Goal: Communication & Community: Share content

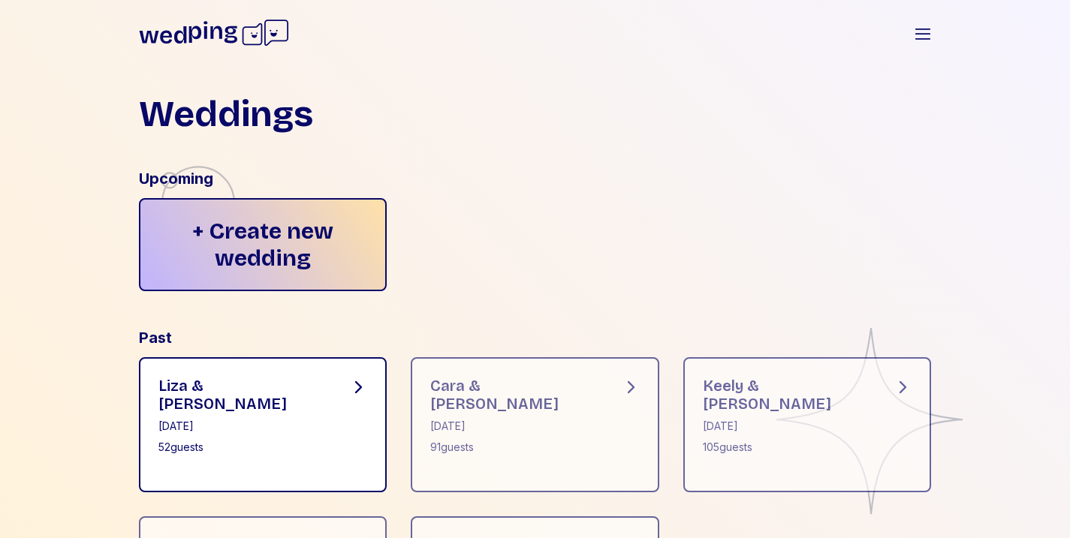
click at [271, 389] on div "[PERSON_NAME] & [PERSON_NAME] [DATE] 52 guests" at bounding box center [263, 424] width 249 height 135
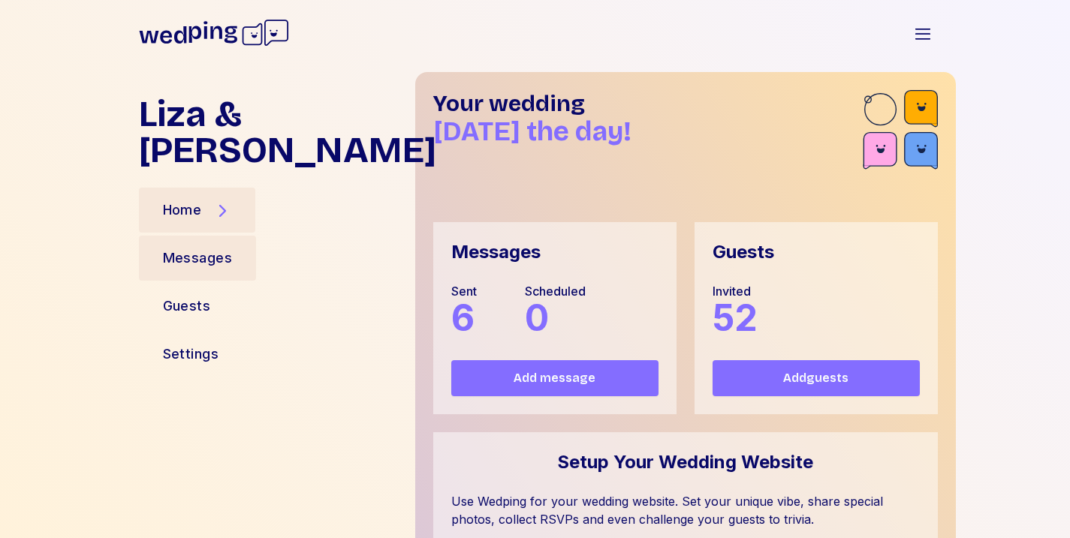
click at [228, 248] on div "Messages" at bounding box center [198, 258] width 70 height 21
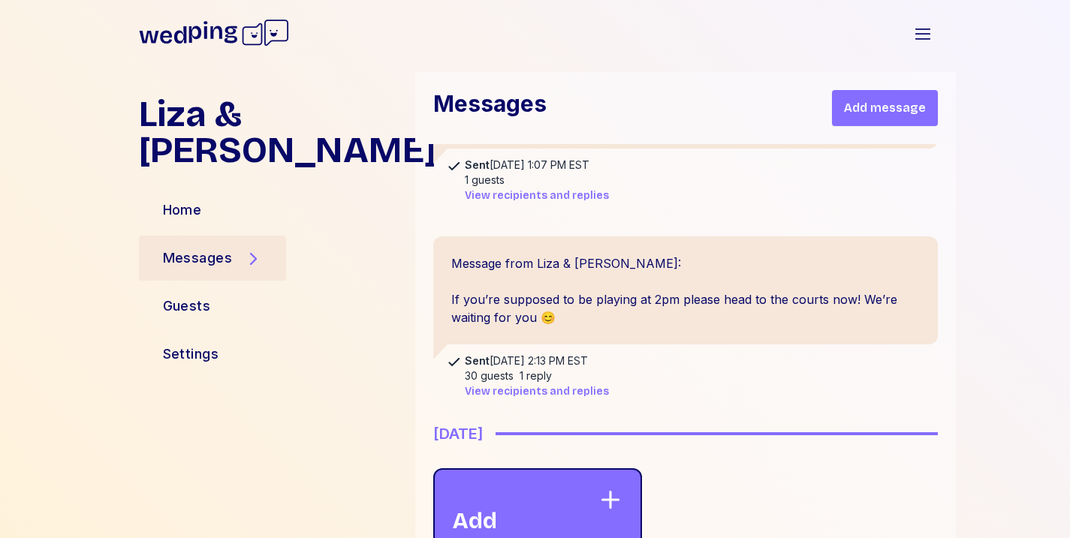
scroll to position [1362, 0]
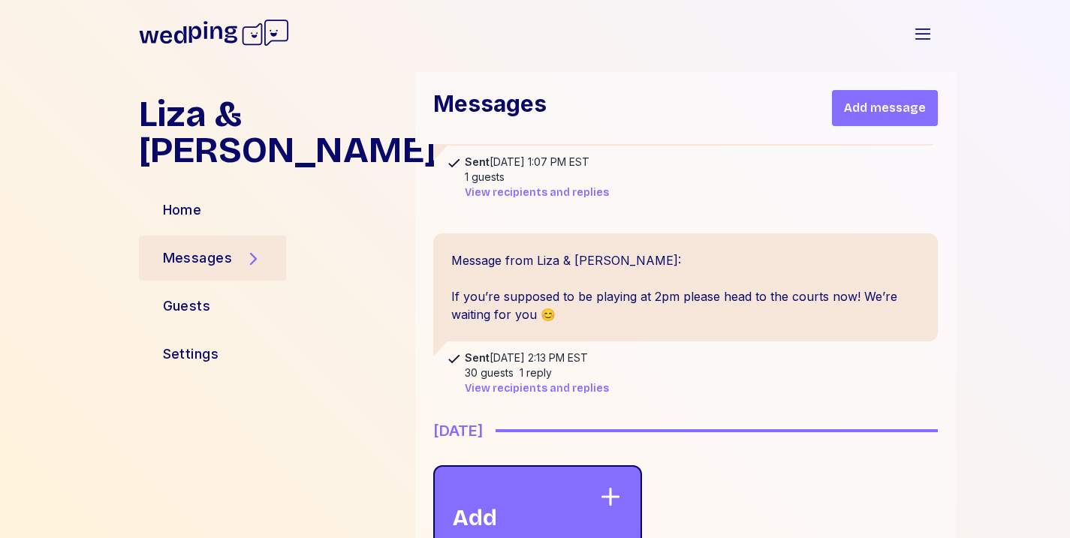
click at [897, 118] on button "Add message" at bounding box center [885, 108] width 106 height 36
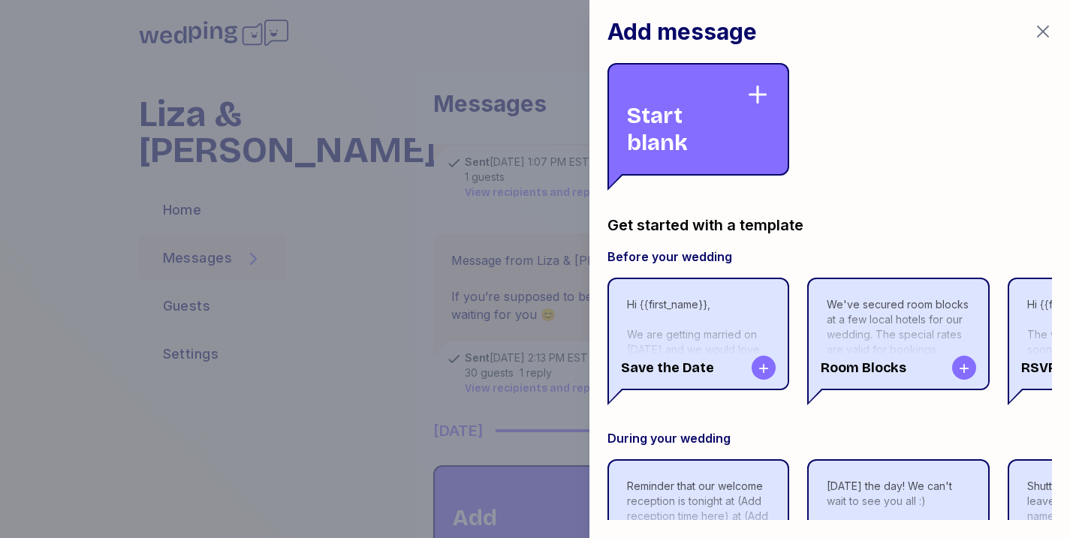
click at [704, 155] on div "Start blank" at bounding box center [686, 120] width 119 height 74
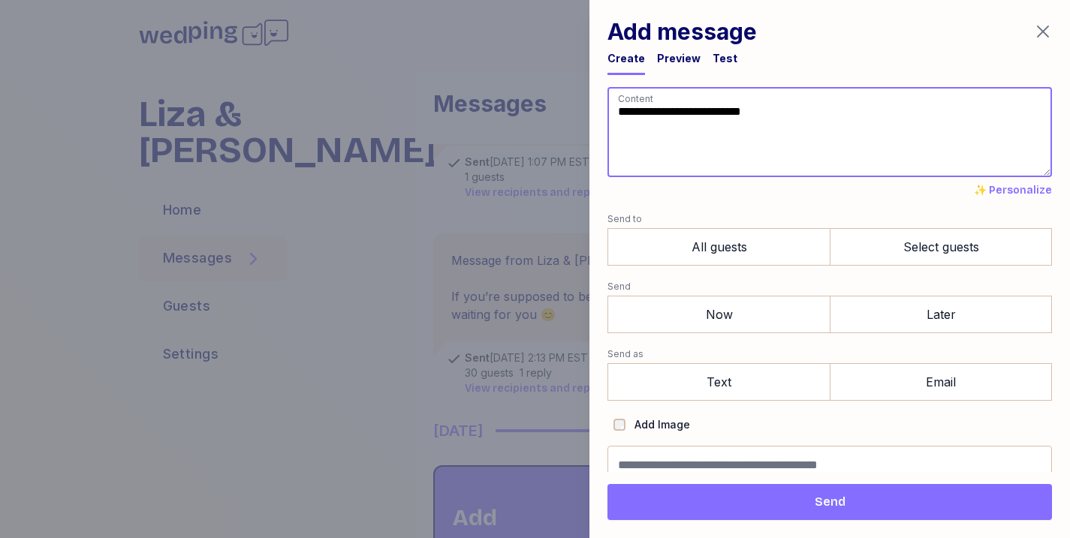
paste textarea "**********"
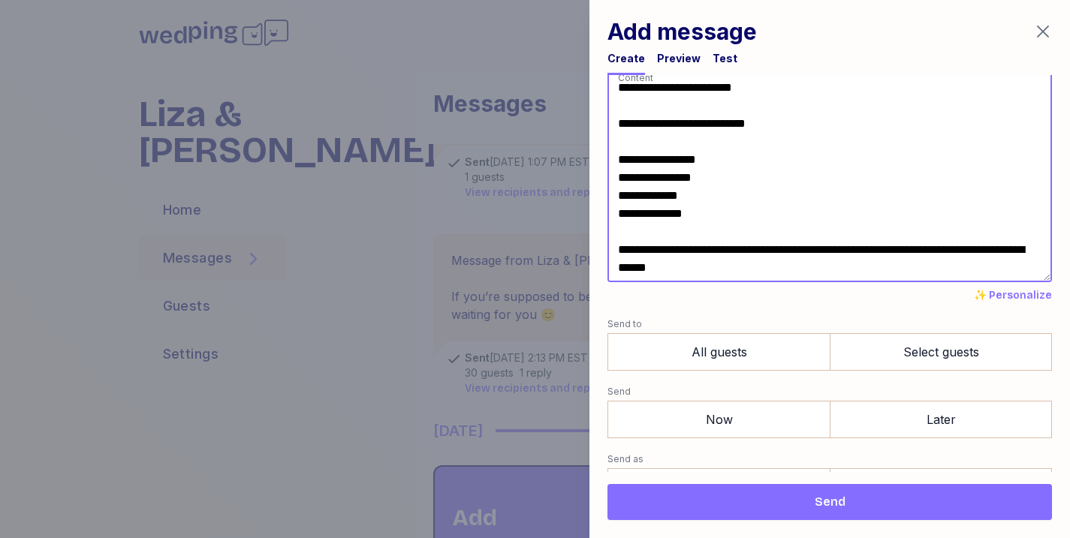
scroll to position [23, 0]
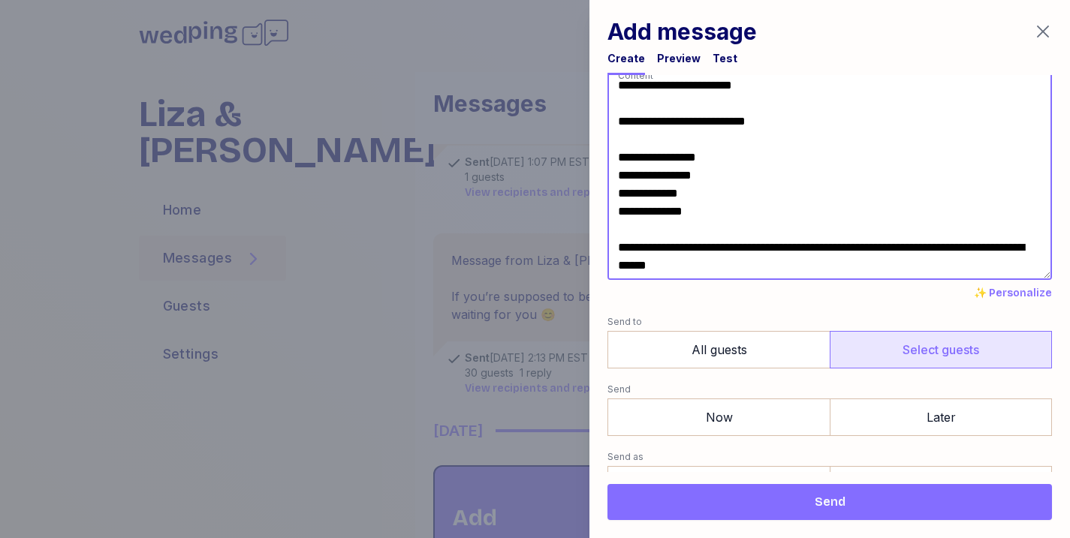
type textarea "**********"
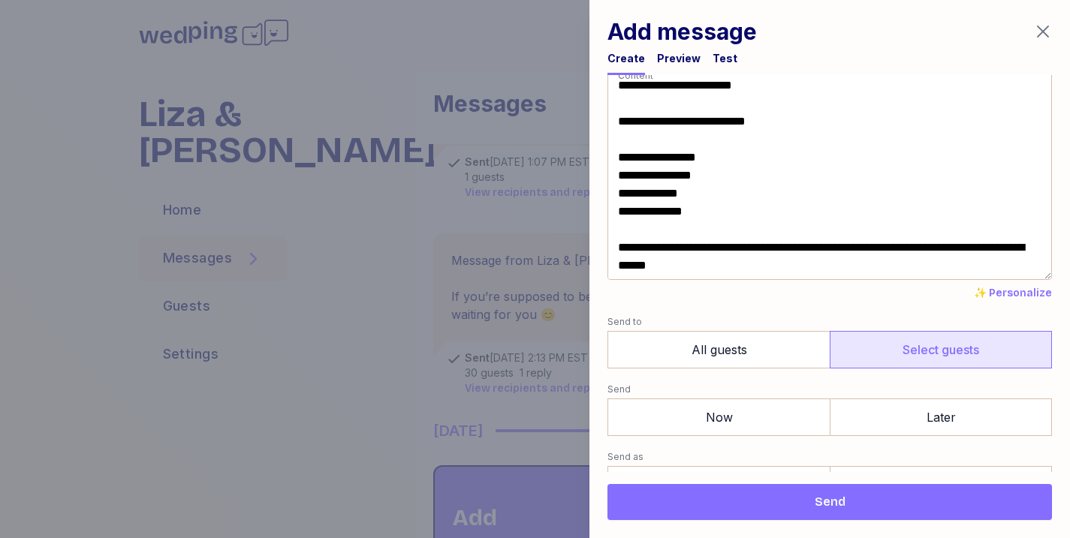
click at [856, 351] on label "Select guests" at bounding box center [941, 350] width 222 height 38
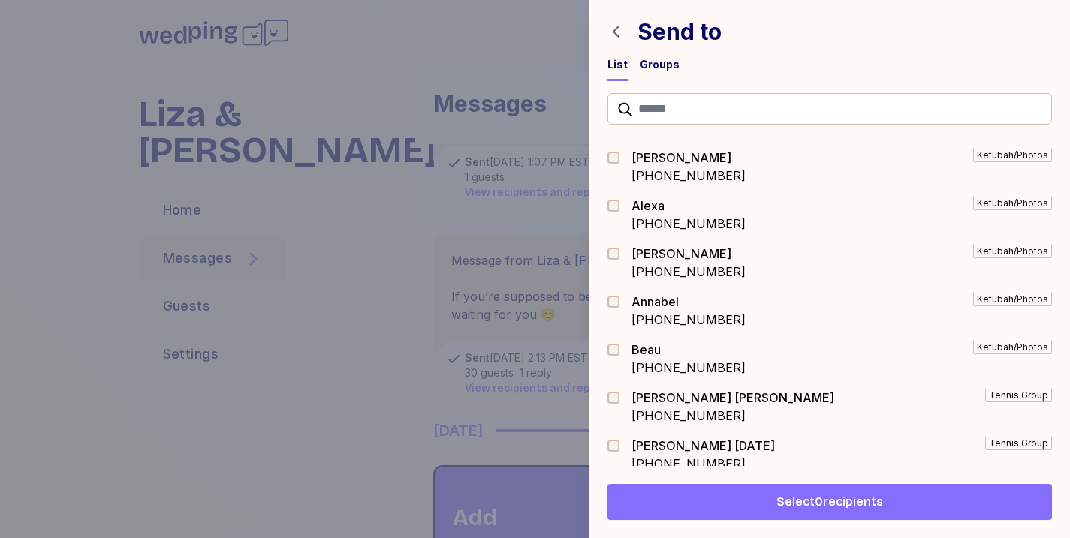
click at [659, 59] on div "Groups" at bounding box center [660, 64] width 40 height 15
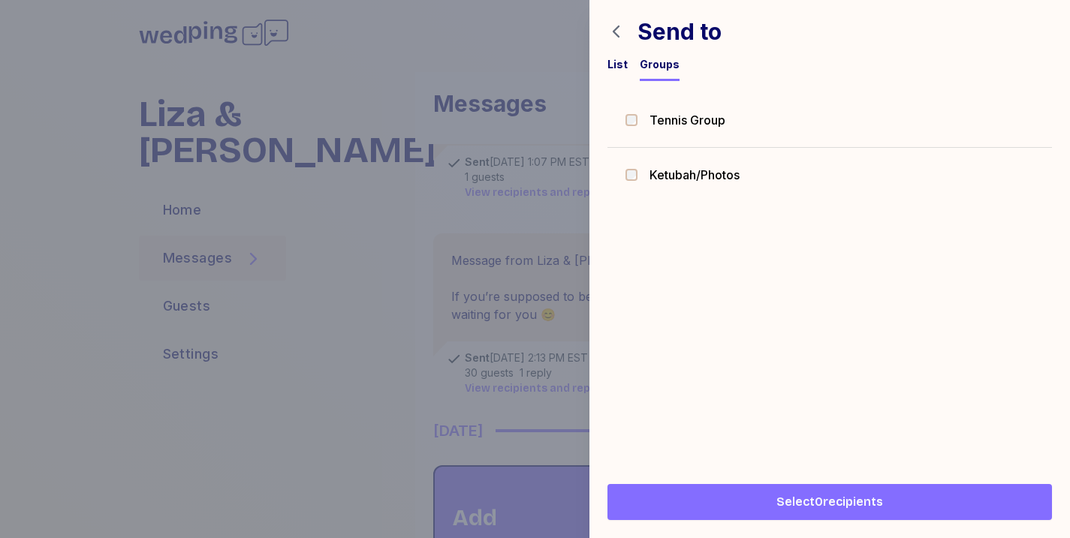
click at [676, 112] on span "Tennis Group" at bounding box center [687, 120] width 76 height 18
click at [810, 502] on span "Select 30 recipients" at bounding box center [830, 502] width 114 height 18
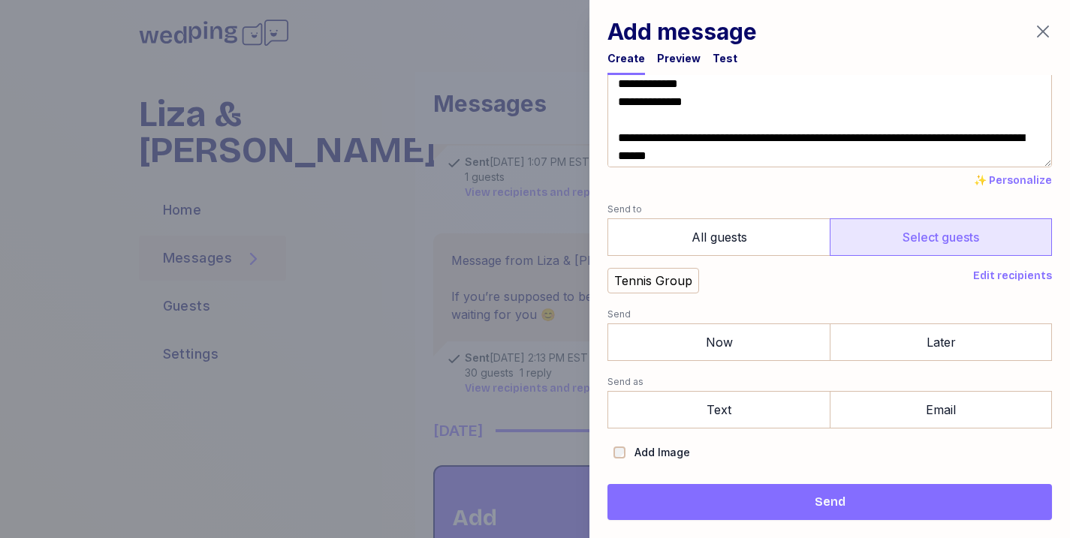
scroll to position [137, 0]
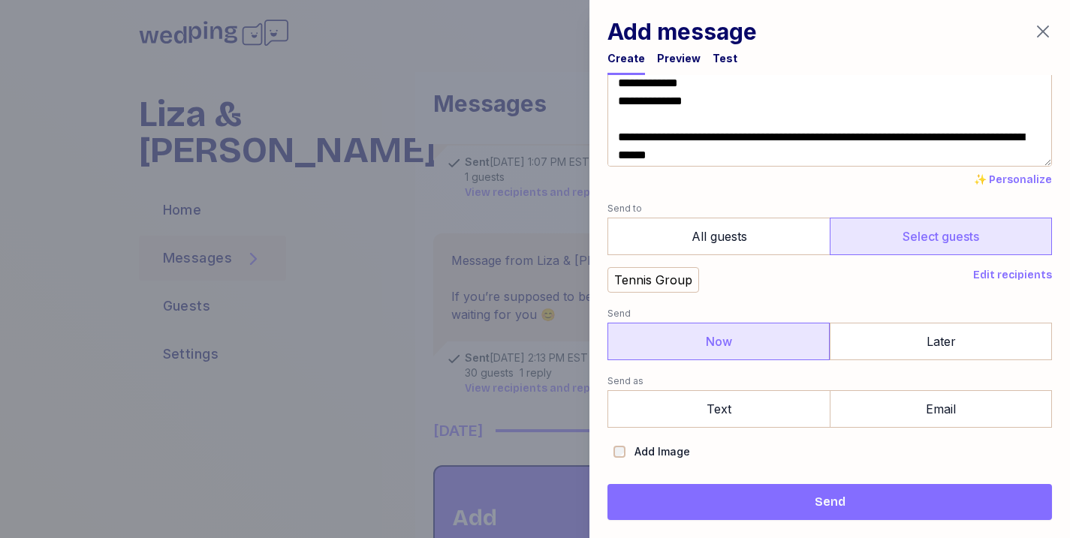
click at [788, 346] on label "Now" at bounding box center [718, 342] width 222 height 38
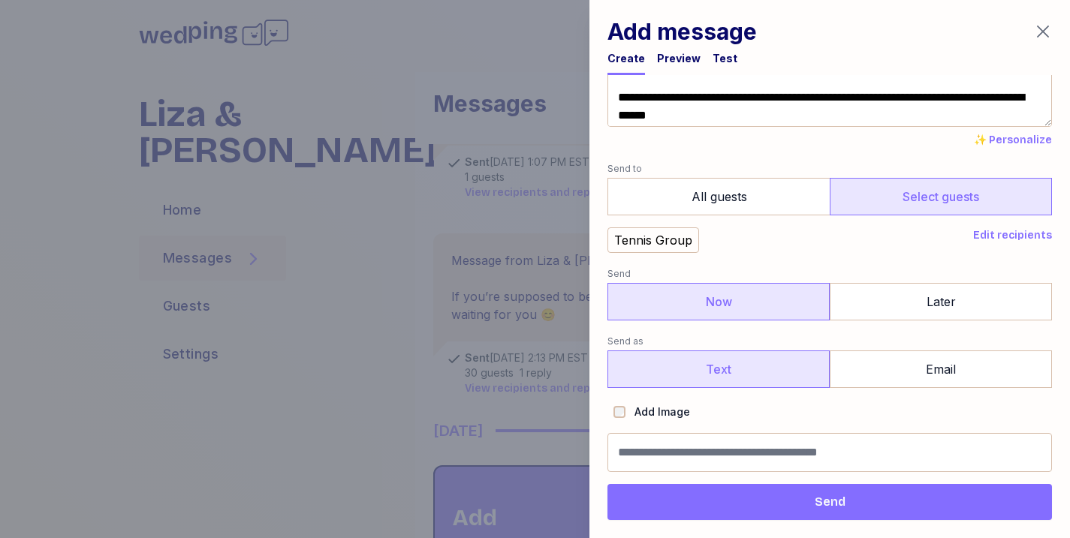
click at [779, 370] on label "Text" at bounding box center [718, 370] width 222 height 38
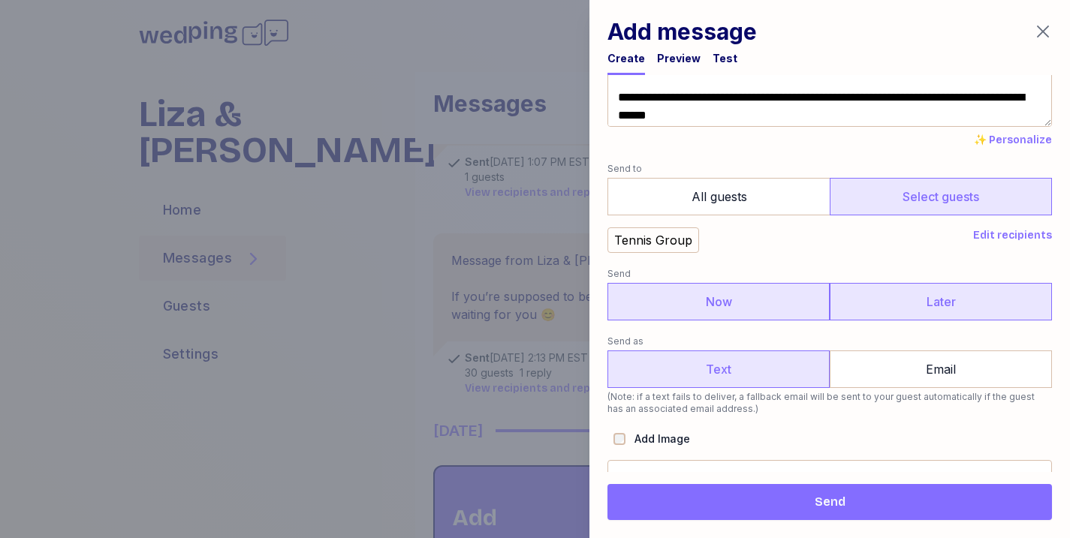
click at [905, 309] on label "Later" at bounding box center [941, 302] width 222 height 38
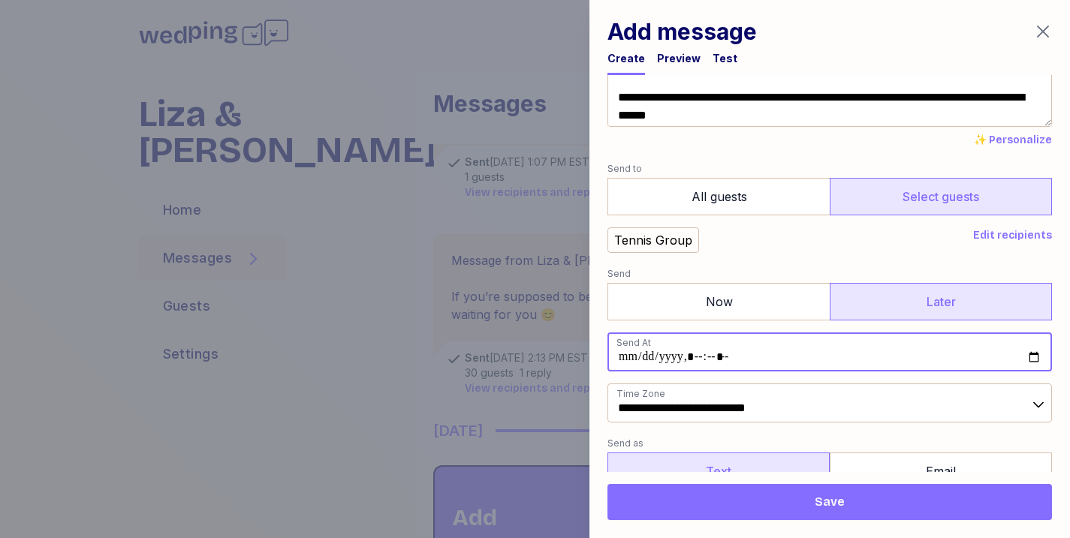
click at [695, 353] on input "datetime-local" at bounding box center [829, 352] width 444 height 39
type input "**********"
click at [819, 496] on span "Save" at bounding box center [830, 502] width 30 height 18
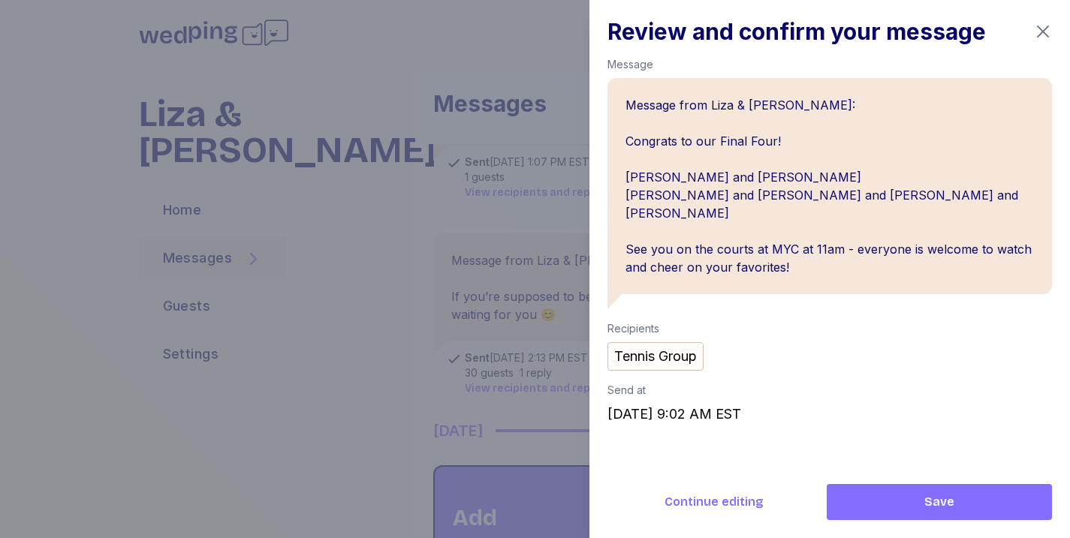
click at [883, 501] on span "Save" at bounding box center [939, 502] width 201 height 18
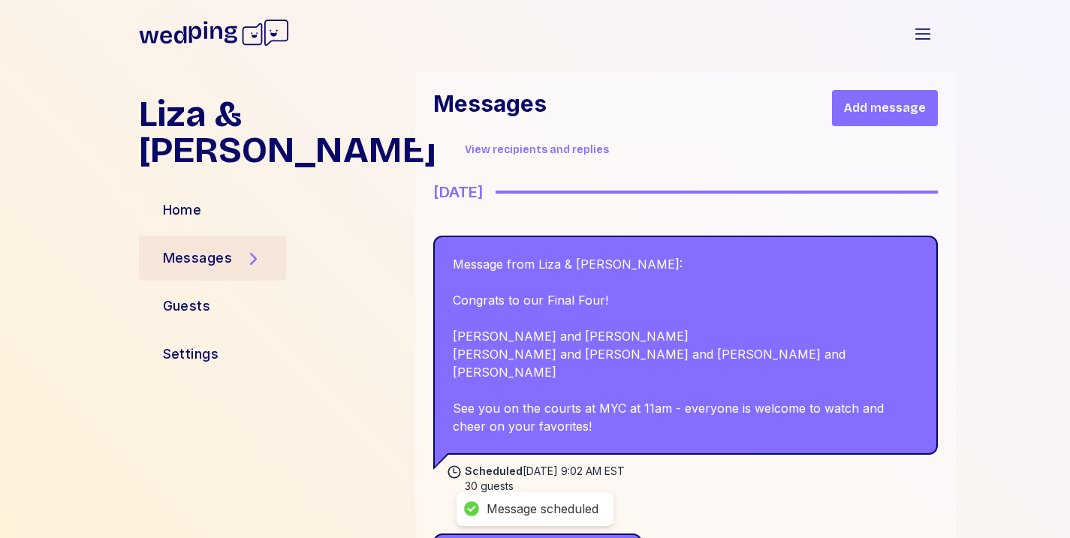
scroll to position [1603, 0]
